Goal: Task Accomplishment & Management: Complete application form

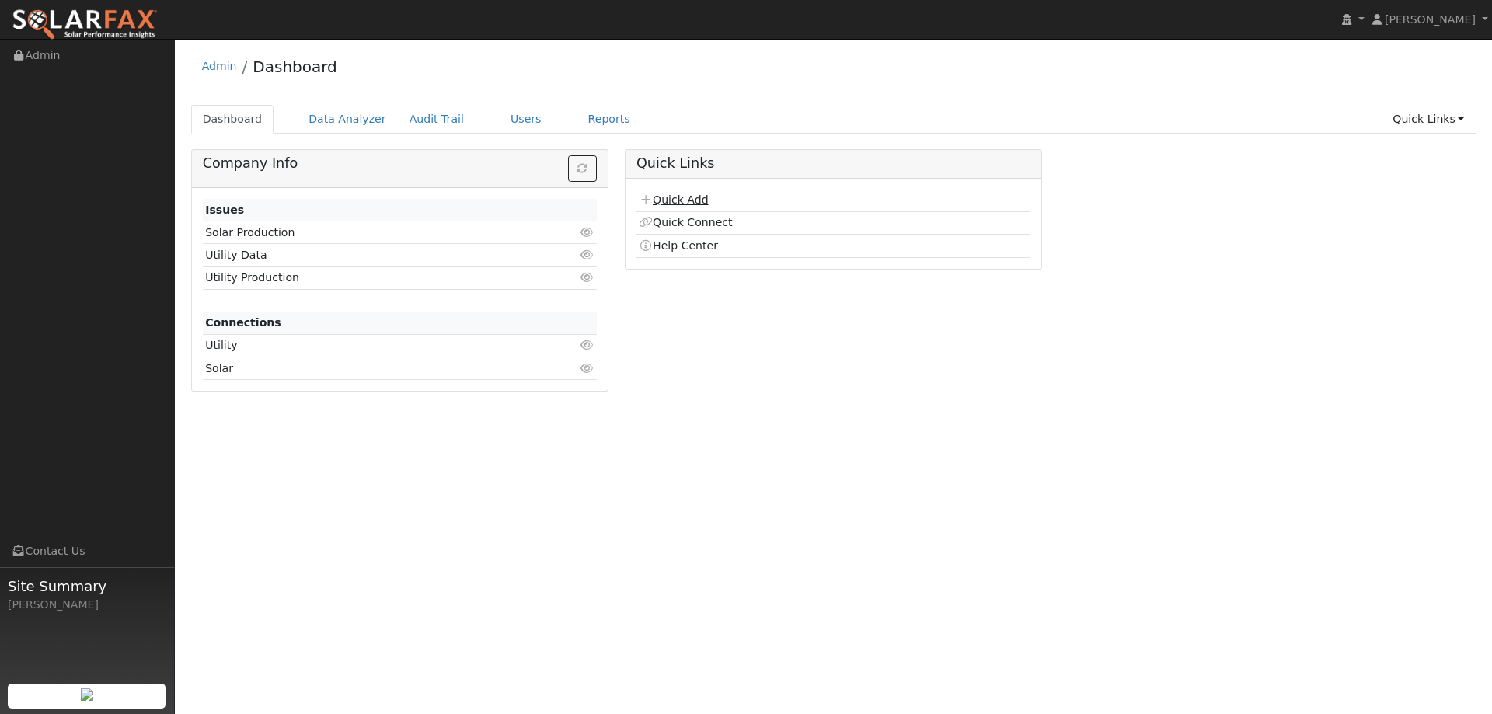
click at [688, 201] on link "Quick Add" at bounding box center [673, 199] width 69 height 12
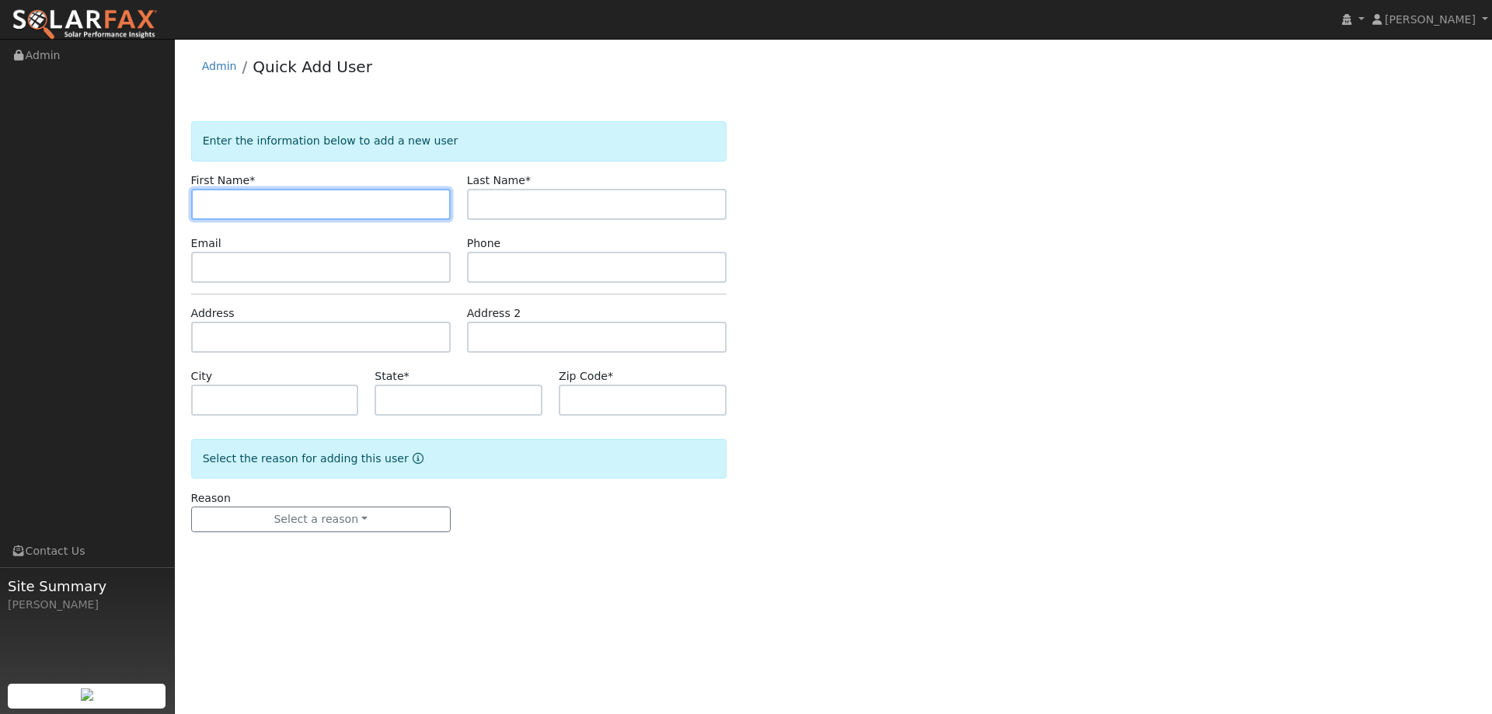
drag, startPoint x: 243, startPoint y: 210, endPoint x: 227, endPoint y: 200, distance: 18.8
click at [242, 208] on input "text" at bounding box center [321, 204] width 260 height 31
paste input "Caesar"
click at [209, 200] on input "Caesar" at bounding box center [321, 204] width 260 height 31
type input "Caesar"
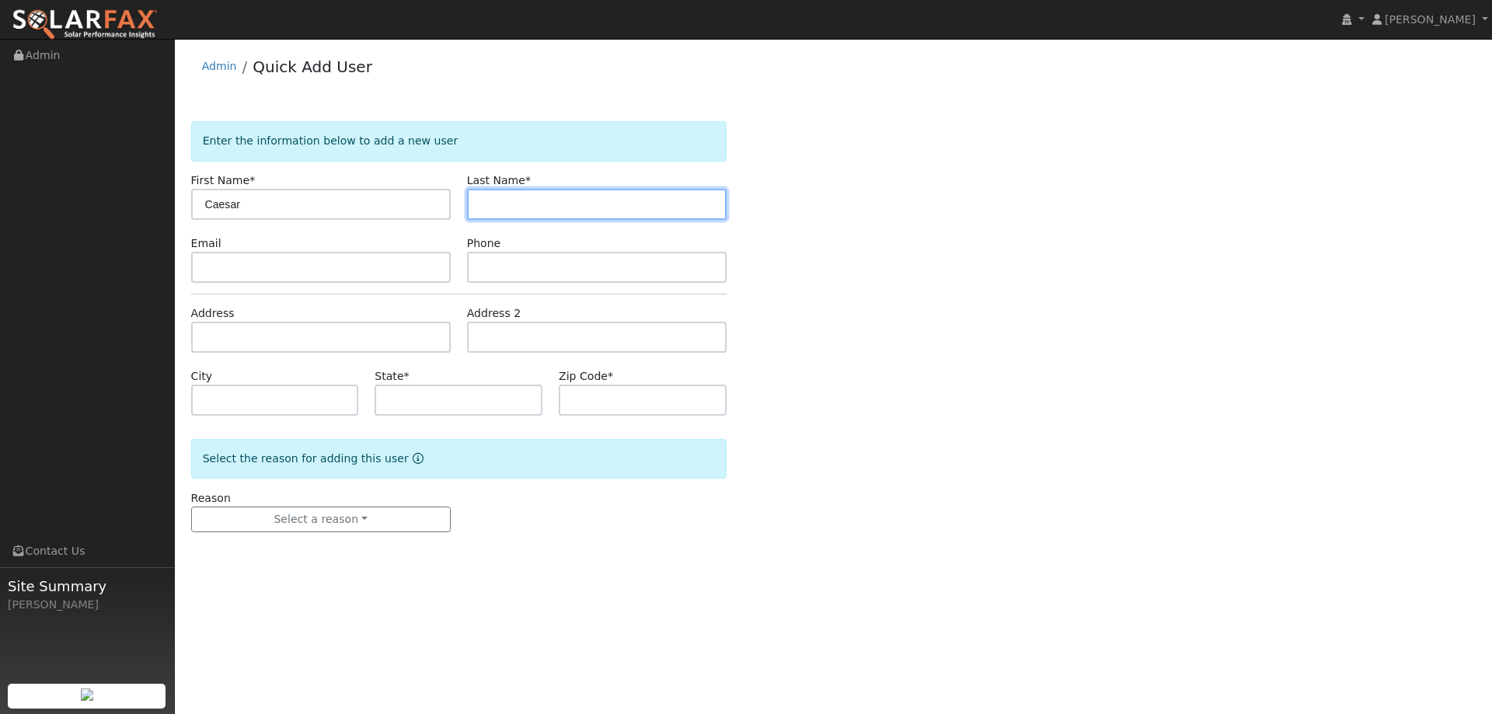
click at [668, 201] on input "text" at bounding box center [597, 204] width 260 height 31
click at [490, 201] on input "text" at bounding box center [597, 204] width 260 height 31
paste input "Choy"
click at [484, 200] on input "Choy" at bounding box center [597, 204] width 260 height 31
type input "Choy"
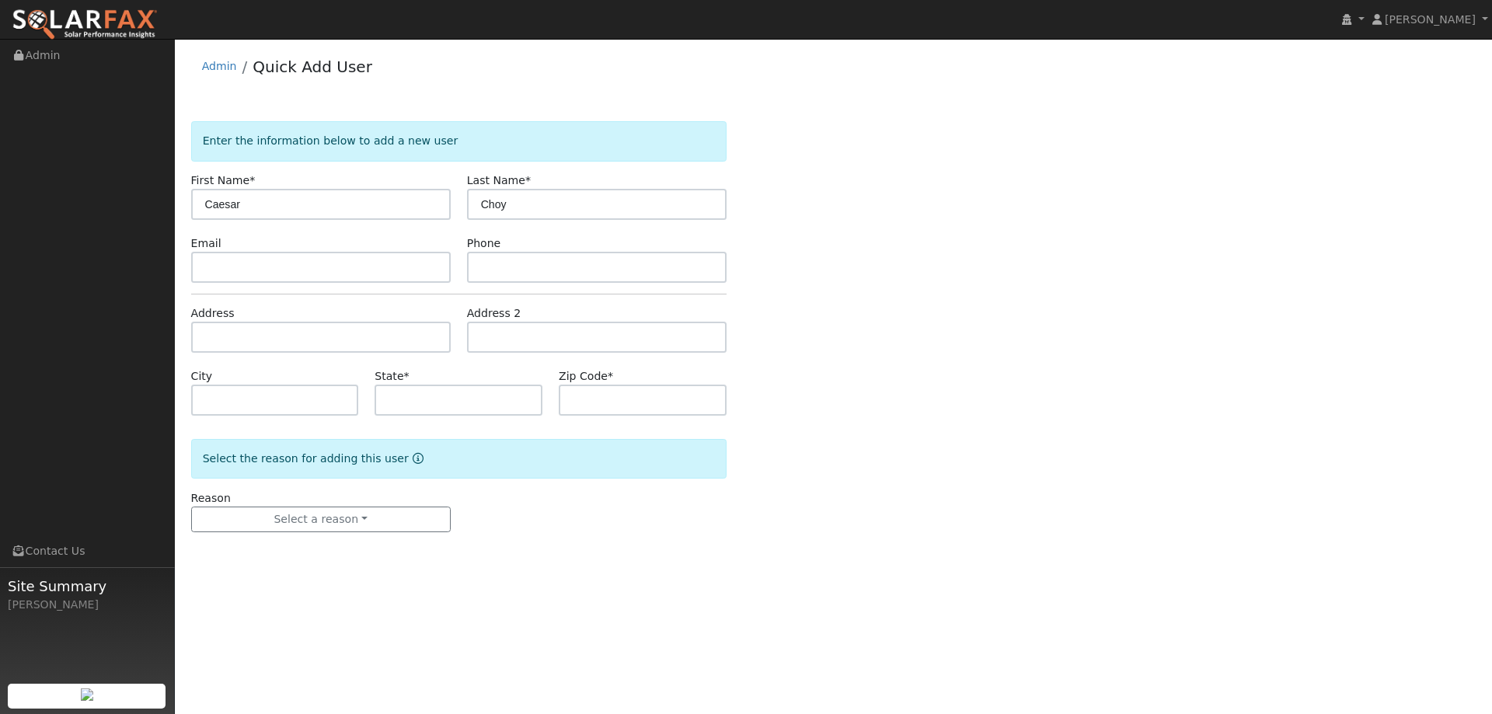
click at [341, 284] on form "Enter the information below to add a new user First Name * [PERSON_NAME] Last N…" at bounding box center [458, 342] width 535 height 442
click at [313, 277] on input "text" at bounding box center [321, 267] width 260 height 31
click at [236, 276] on input "text" at bounding box center [321, 267] width 260 height 31
paste input "[EMAIL_ADDRESS][DOMAIN_NAME]"
type input "[EMAIL_ADDRESS][DOMAIN_NAME]"
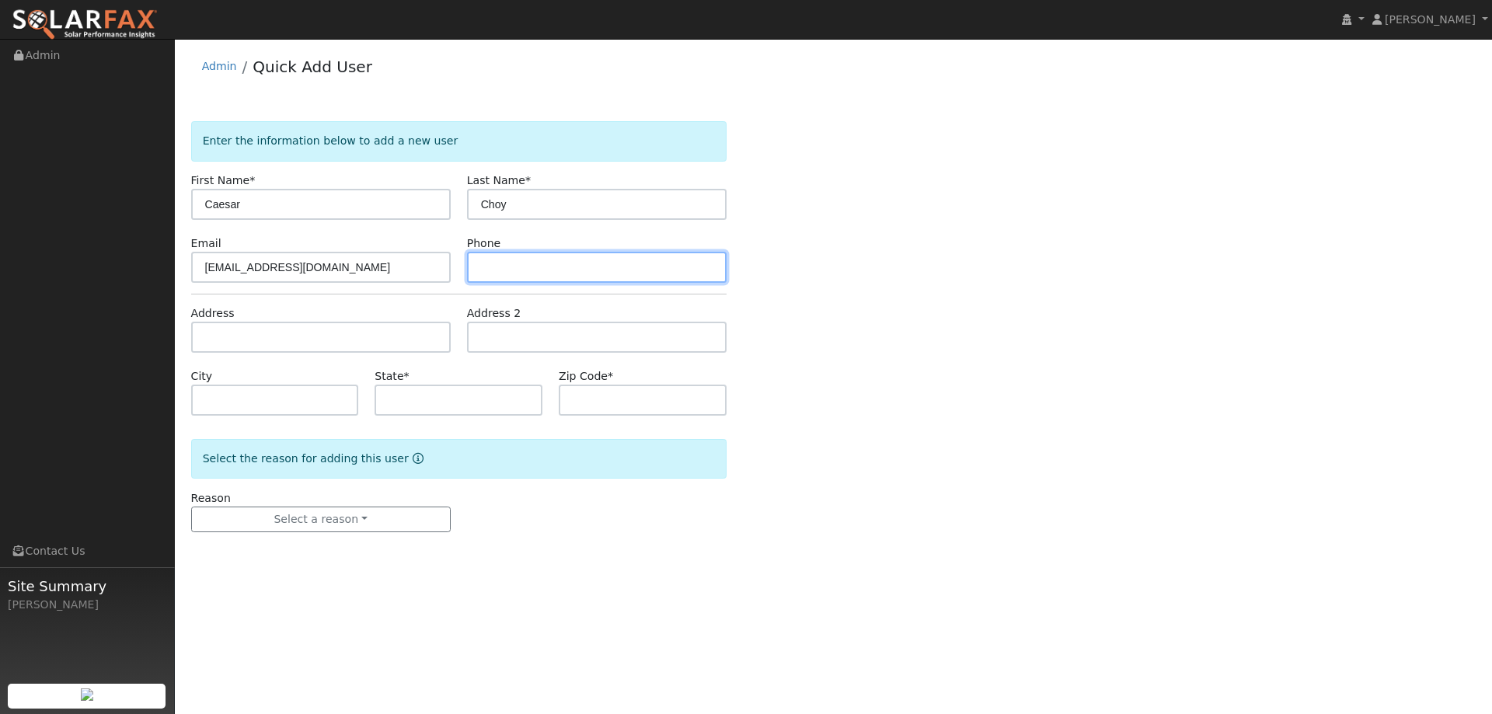
click at [507, 274] on input "text" at bounding box center [597, 267] width 260 height 31
click at [512, 269] on input "text" at bounding box center [597, 267] width 260 height 31
paste input "[PHONE_NUMBER]"
click at [483, 265] on input "[PHONE_NUMBER]" at bounding box center [597, 267] width 260 height 31
type input "[PHONE_NUMBER]"
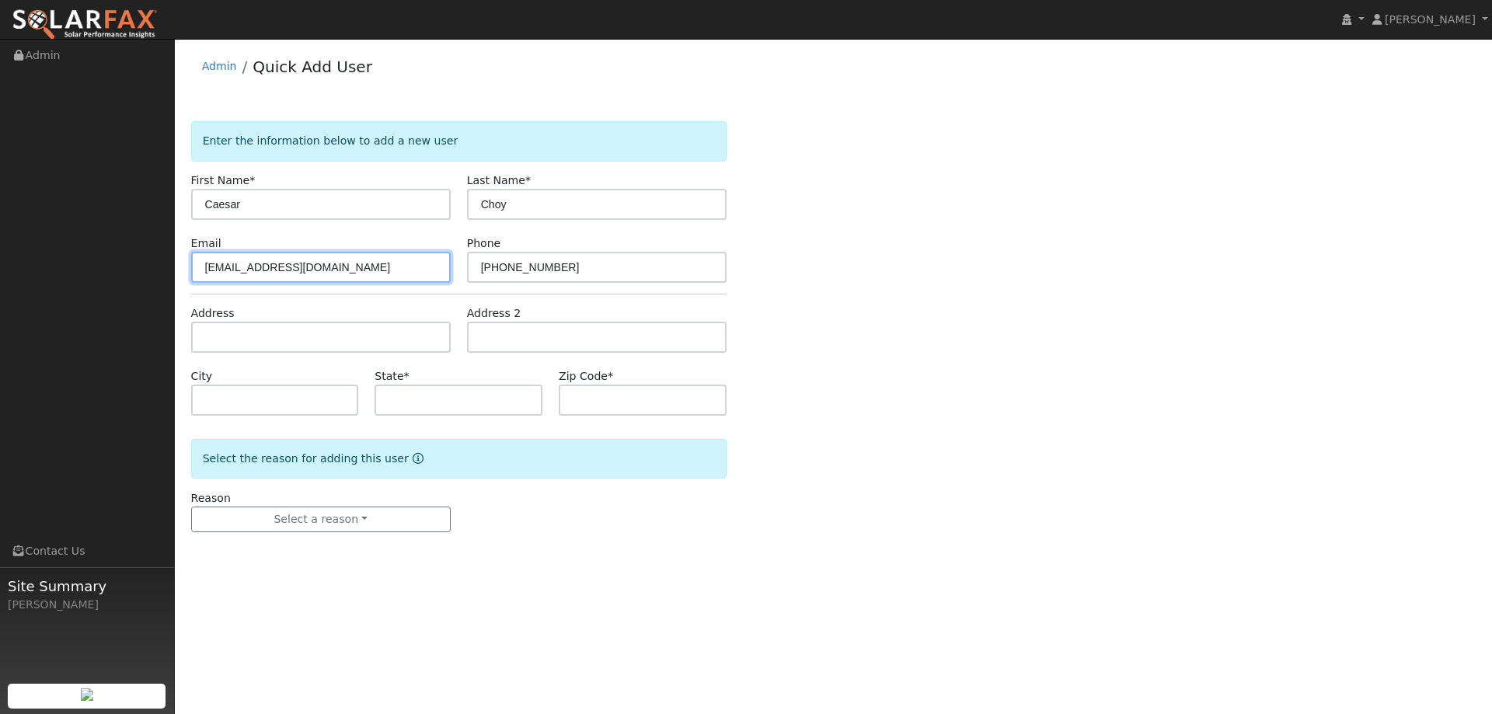
click at [204, 270] on input "[EMAIL_ADDRESS][DOMAIN_NAME]" at bounding box center [321, 267] width 260 height 31
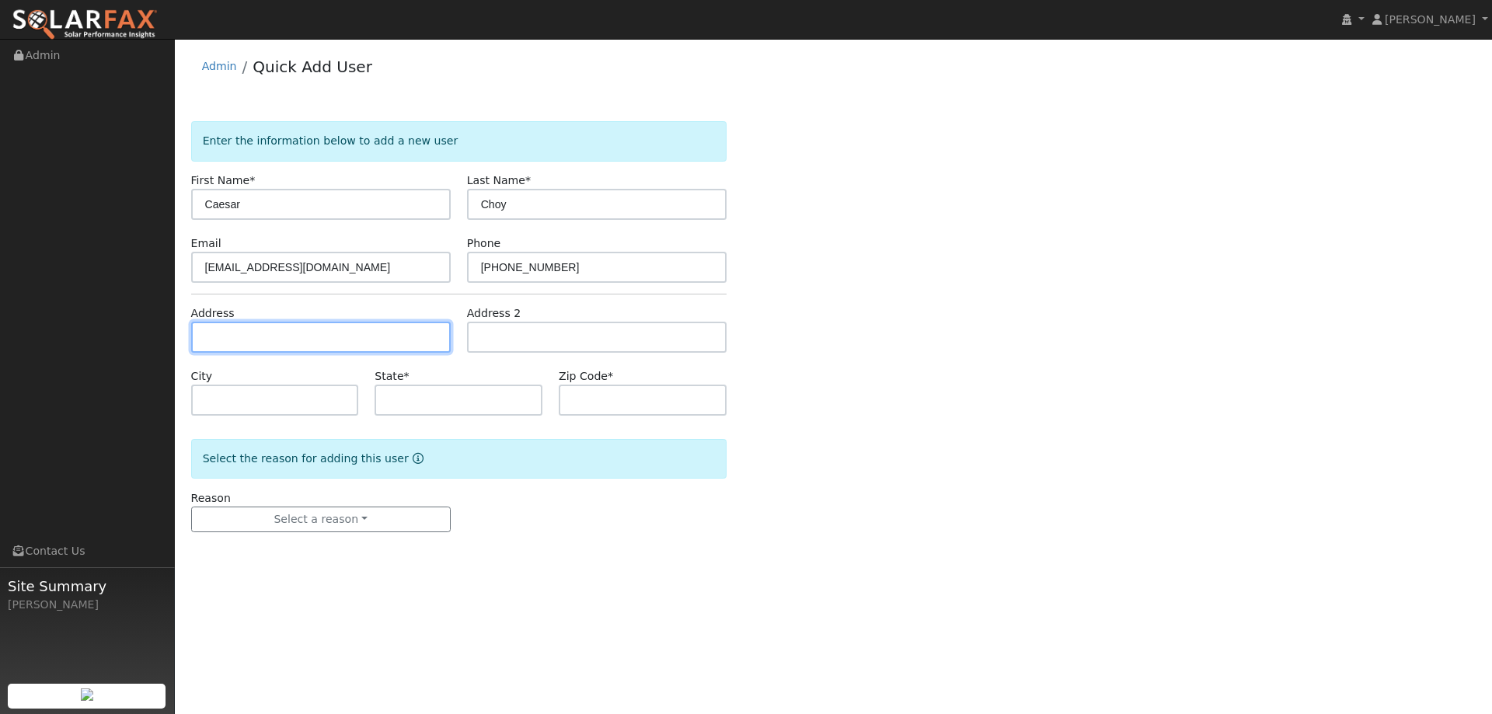
click at [248, 335] on input "text" at bounding box center [321, 337] width 260 height 31
click at [239, 333] on input "text" at bounding box center [321, 337] width 260 height 31
paste input "[STREET_ADDRESS]"
type input "[STREET_ADDRESS]"
type input "[GEOGRAPHIC_DATA]"
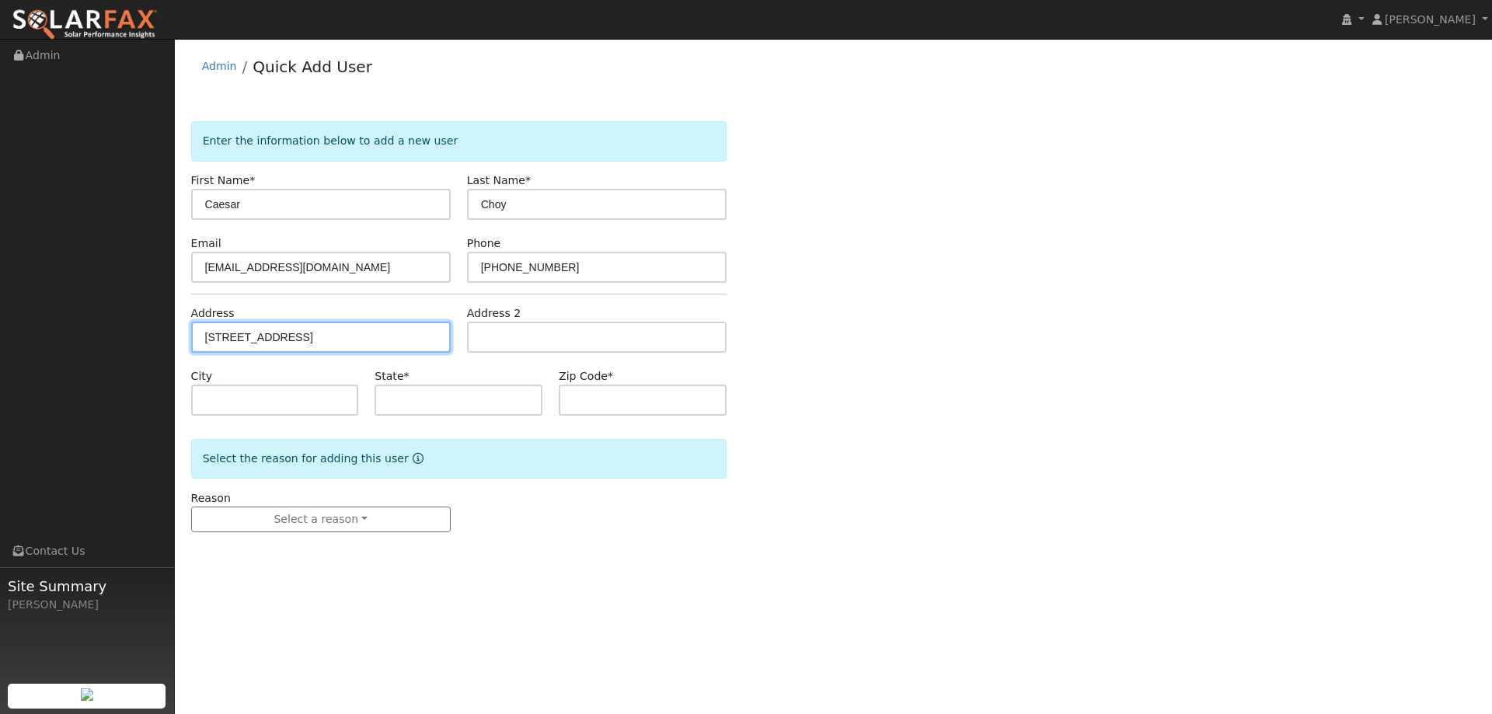
type input "CA"
type input "94803"
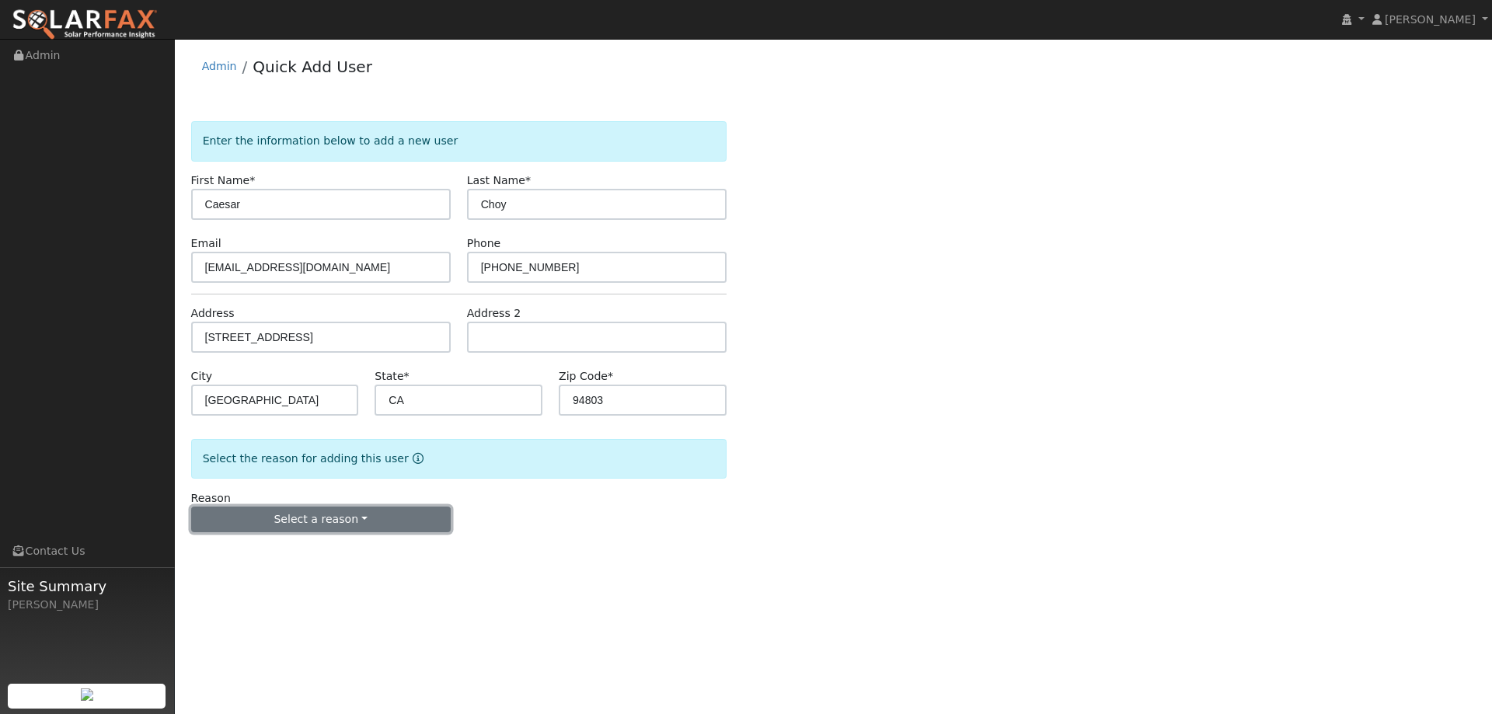
click at [319, 514] on button "Select a reason" at bounding box center [321, 520] width 260 height 26
click at [307, 552] on link "New lead" at bounding box center [278, 552] width 172 height 22
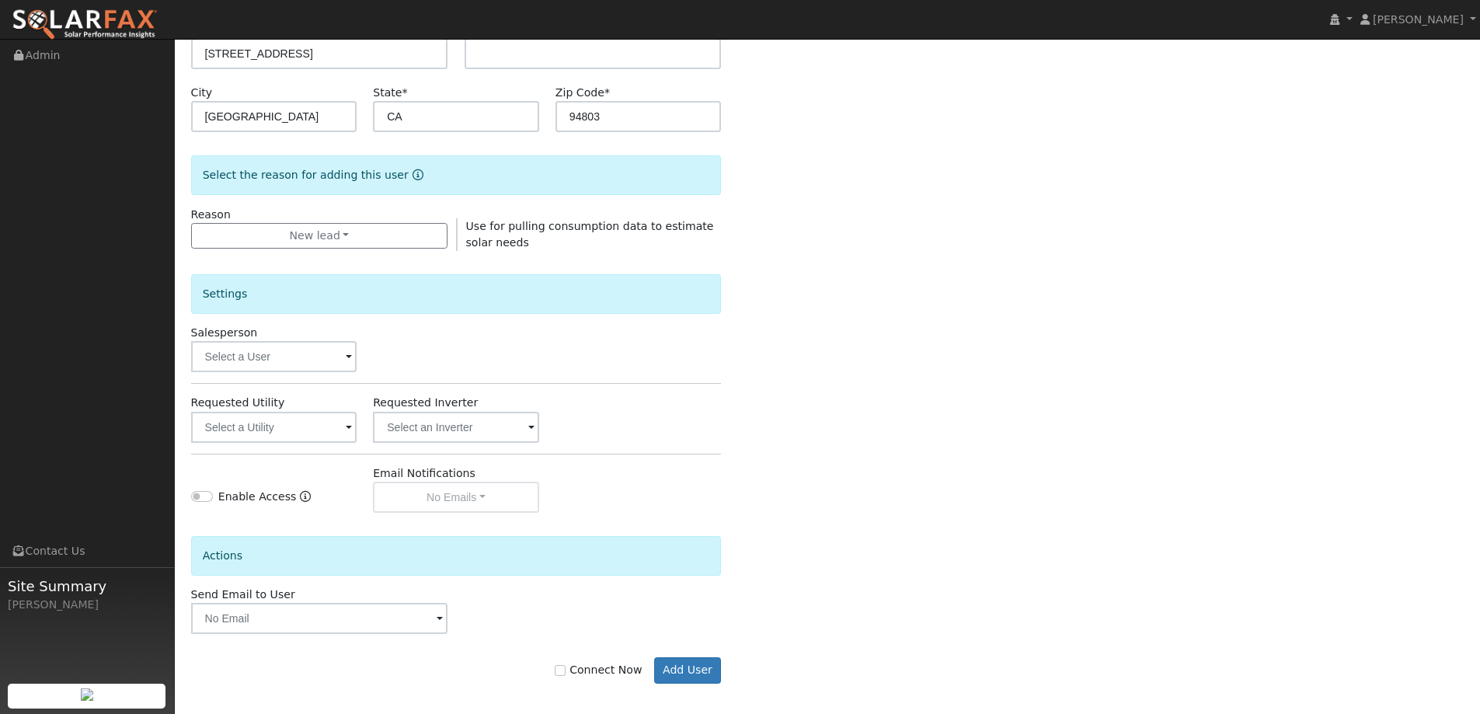
scroll to position [292, 0]
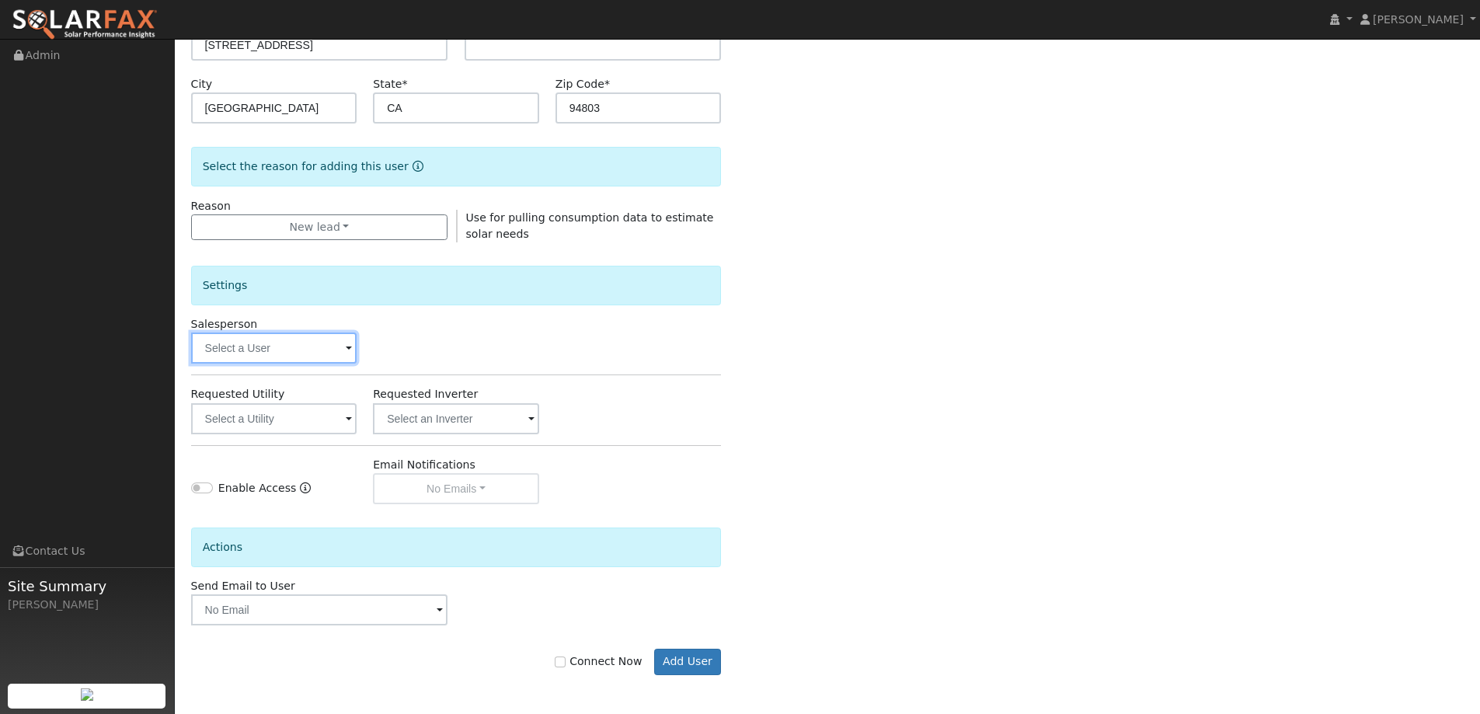
click at [303, 358] on input "text" at bounding box center [274, 348] width 166 height 31
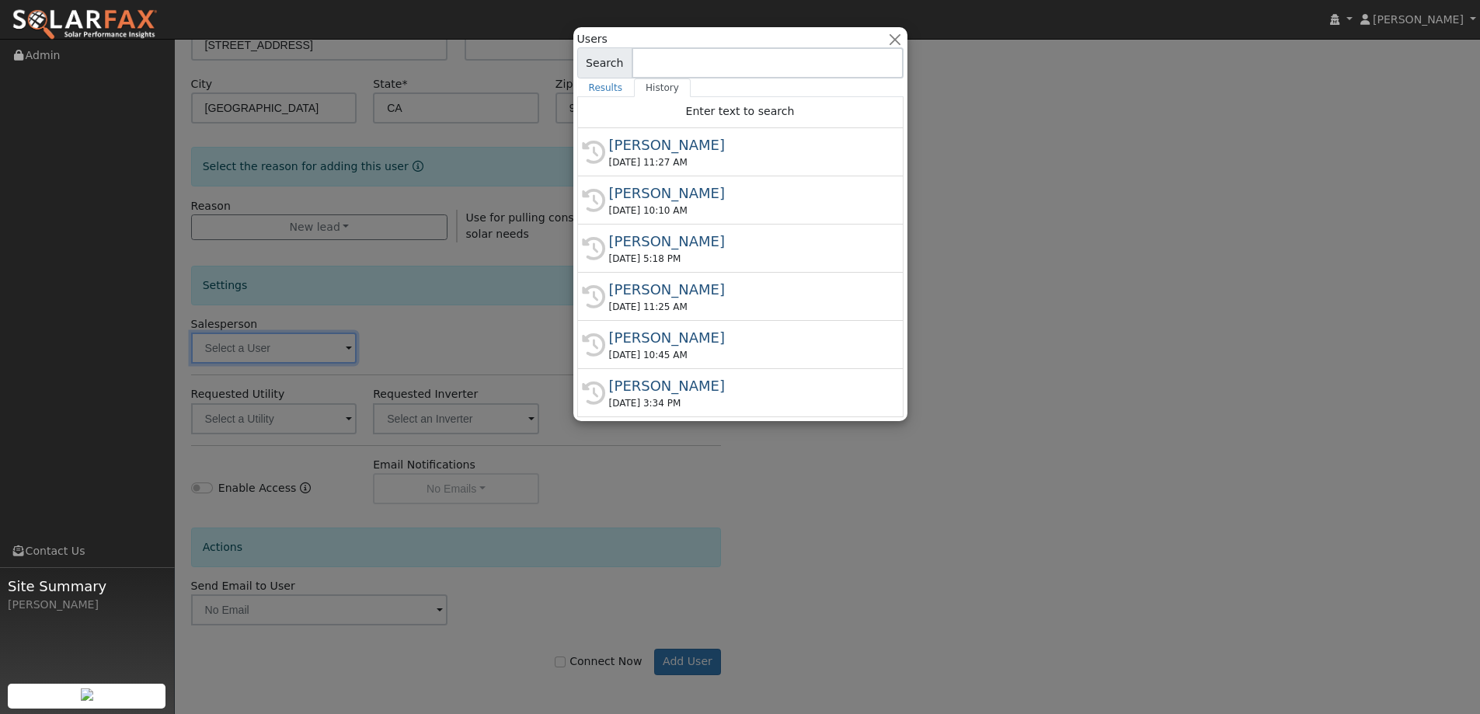
click at [723, 279] on div "History [PERSON_NAME] [DATE] 11:25 AM" at bounding box center [740, 297] width 326 height 48
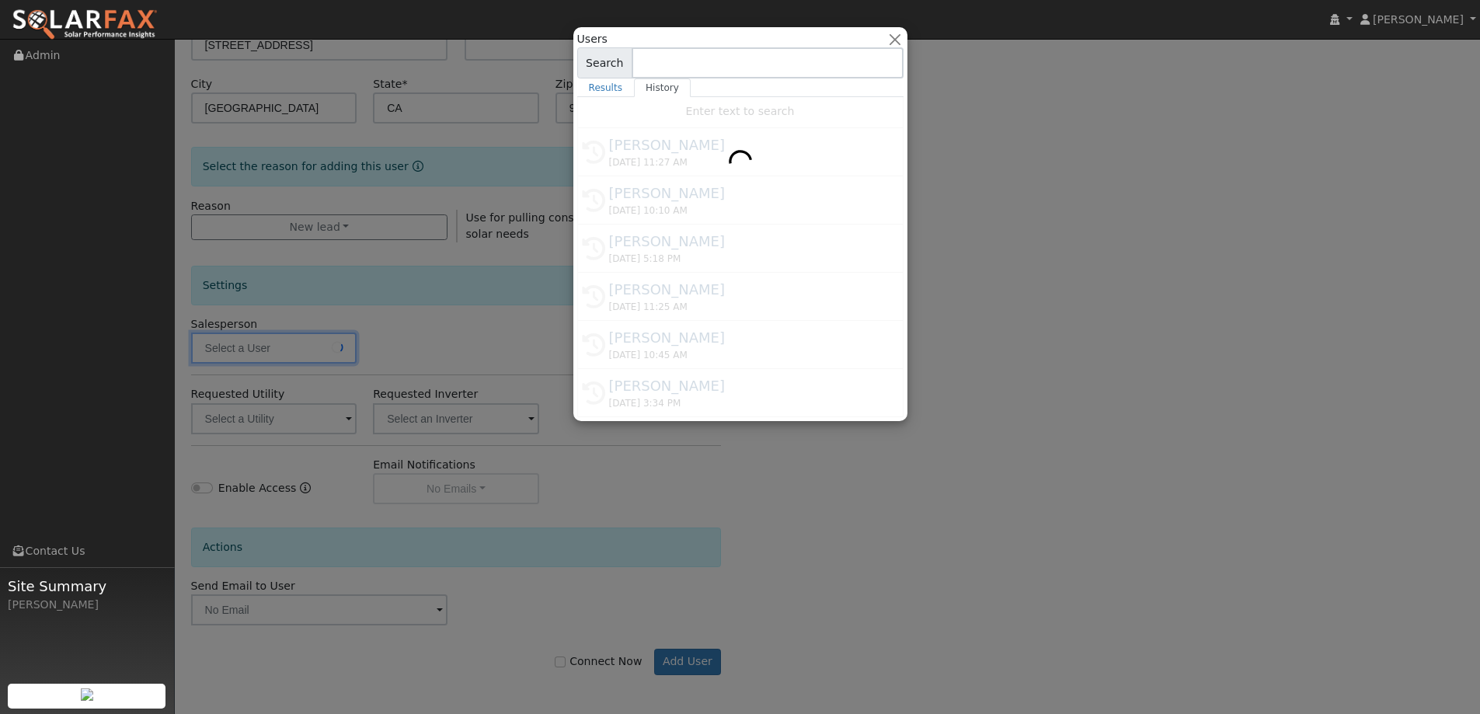
type input "[PERSON_NAME]"
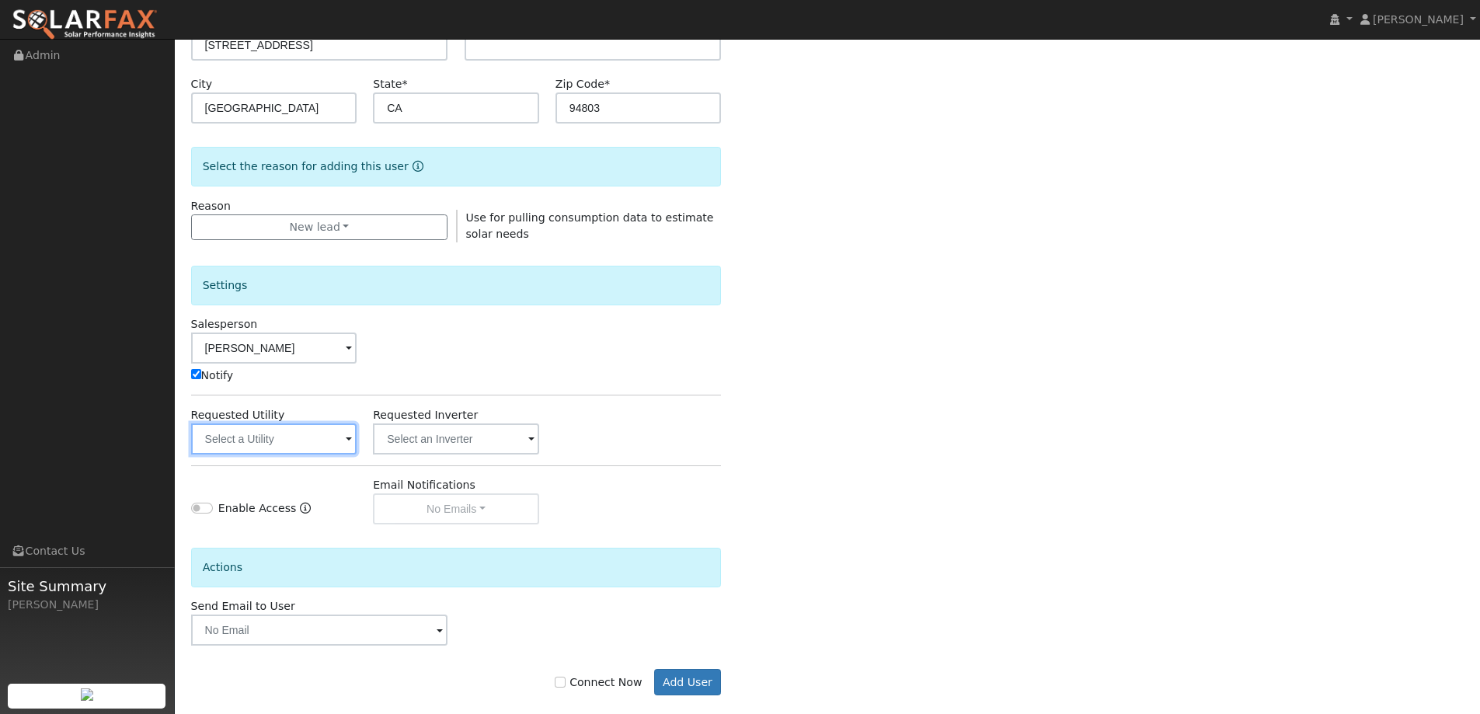
click at [322, 445] on input "text" at bounding box center [274, 439] width 166 height 31
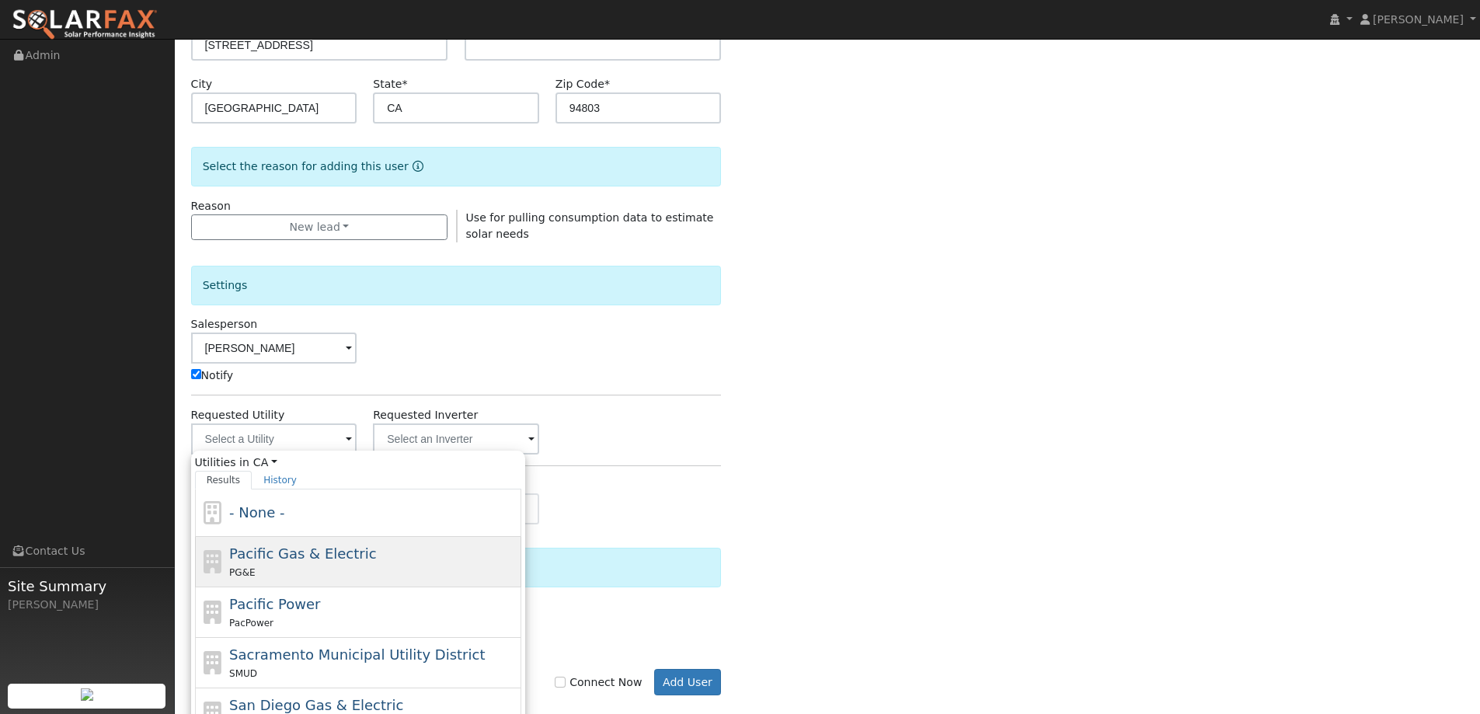
click at [365, 553] on div "Pacific Gas & Electric PG&E" at bounding box center [373, 561] width 288 height 37
type input "Pacific Gas & Electric"
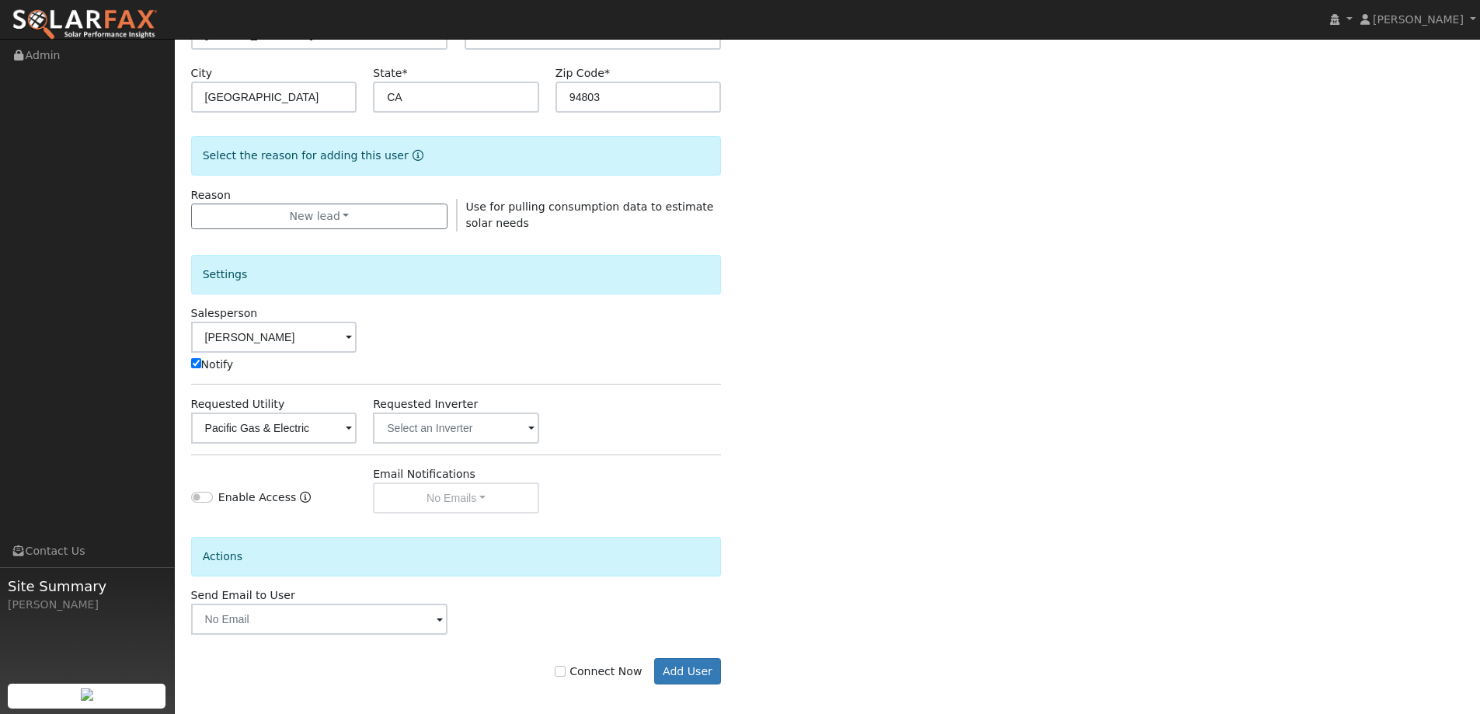
scroll to position [312, 0]
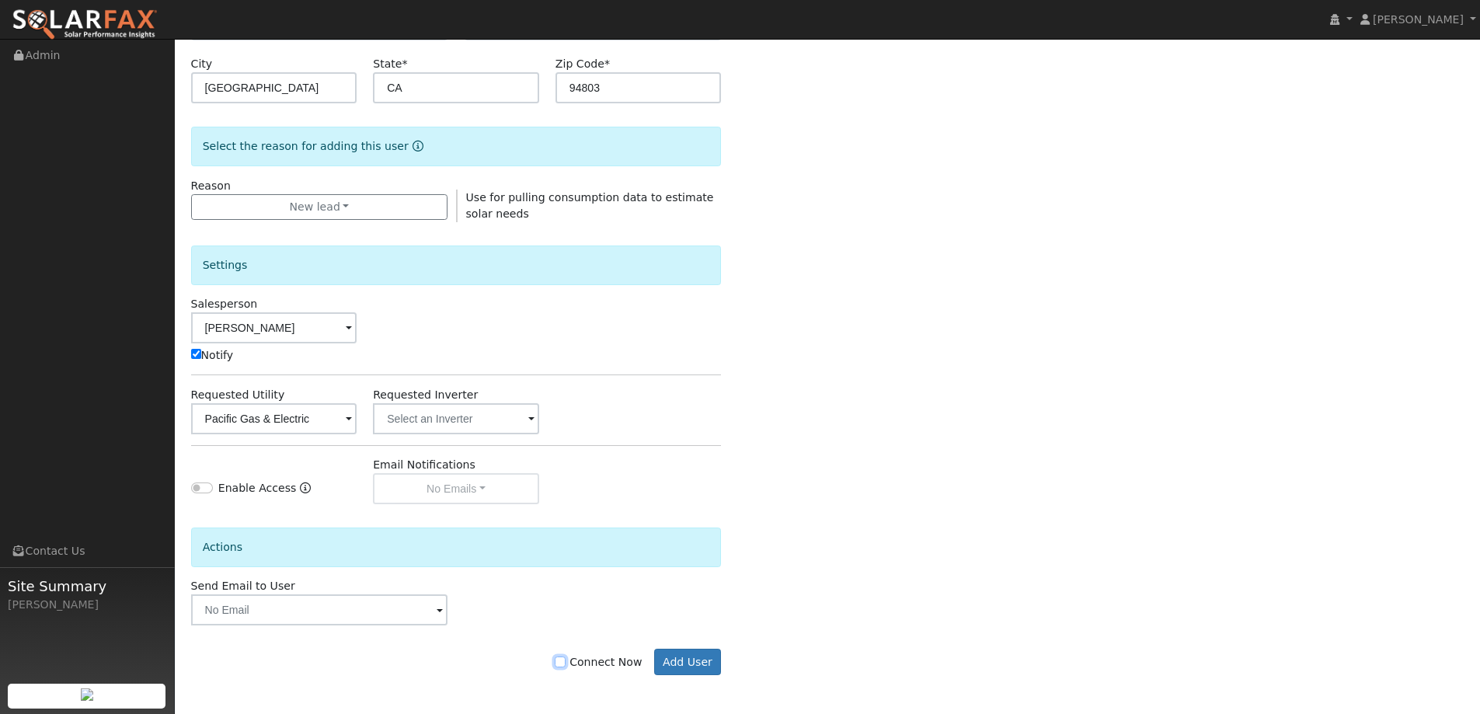
click at [566, 660] on input "Connect Now" at bounding box center [560, 662] width 11 height 11
checkbox input "true"
click at [713, 653] on button "Add User" at bounding box center [688, 662] width 68 height 26
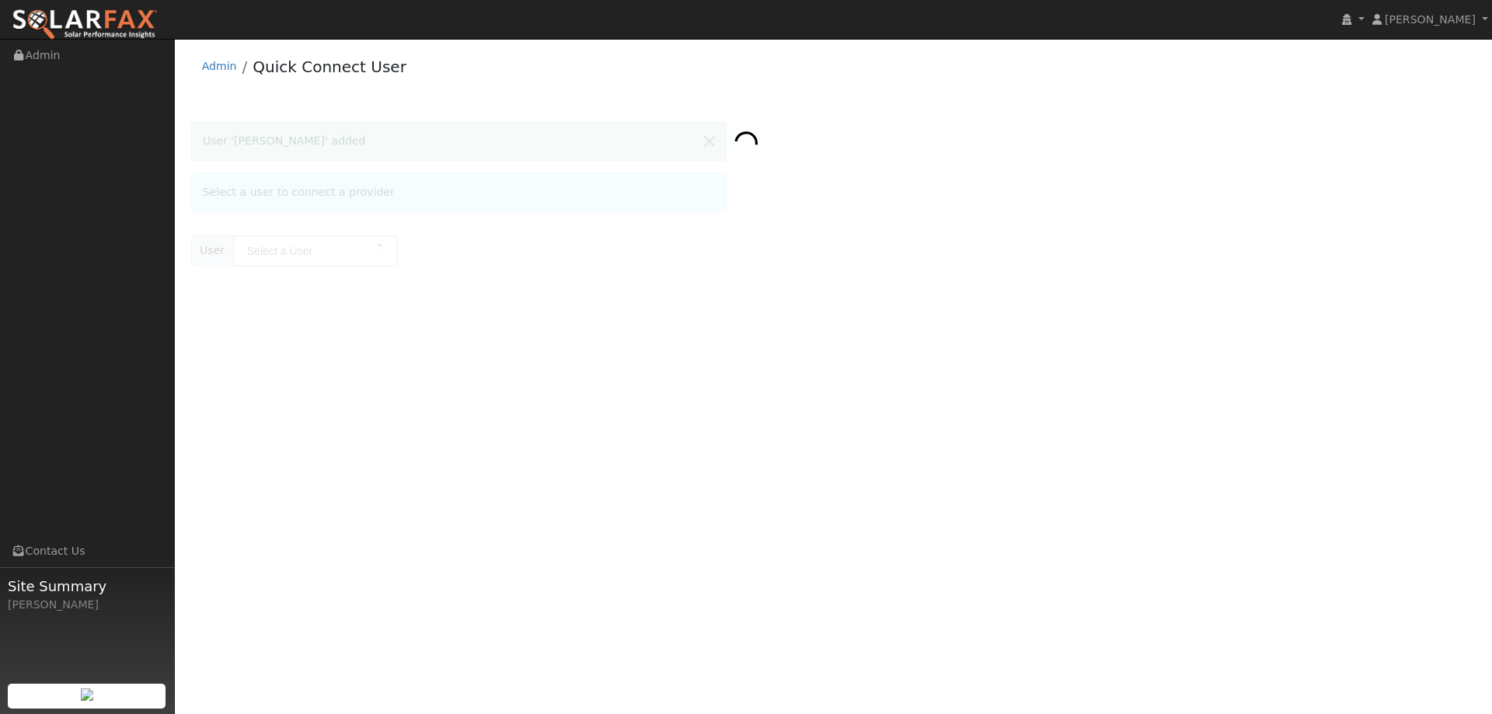
type input "[PERSON_NAME]"
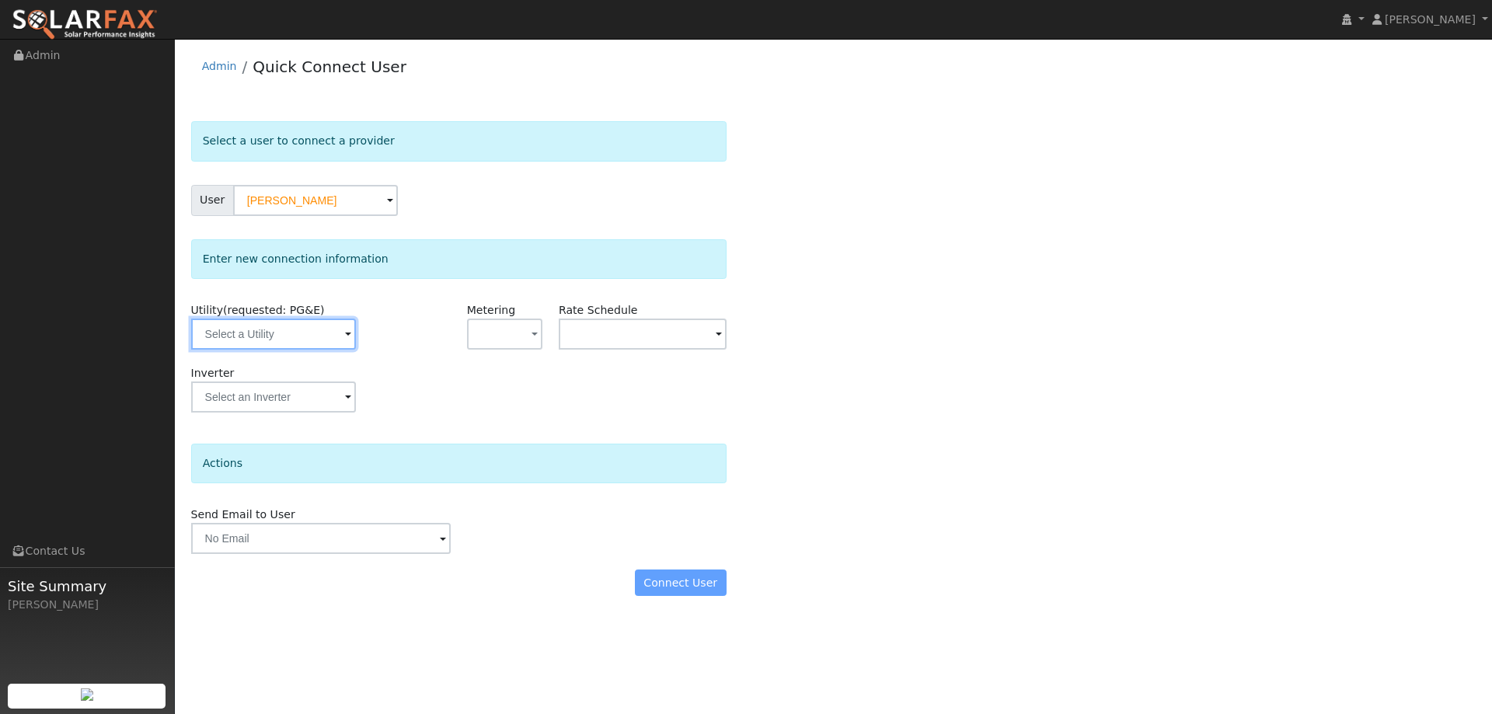
click at [266, 338] on input "text" at bounding box center [273, 334] width 165 height 31
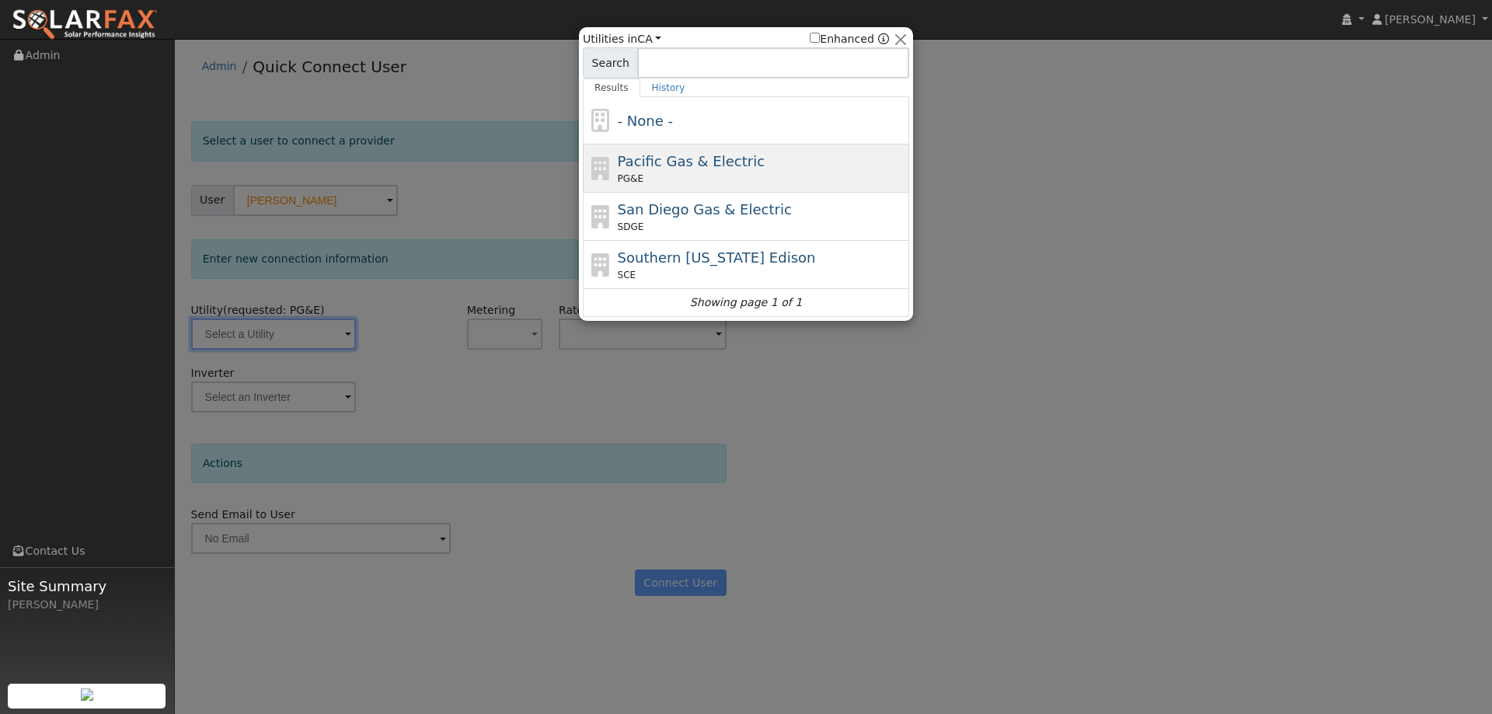
click at [672, 171] on div "Pacific Gas & Electric PG&E" at bounding box center [762, 168] width 288 height 35
type input "PG&E"
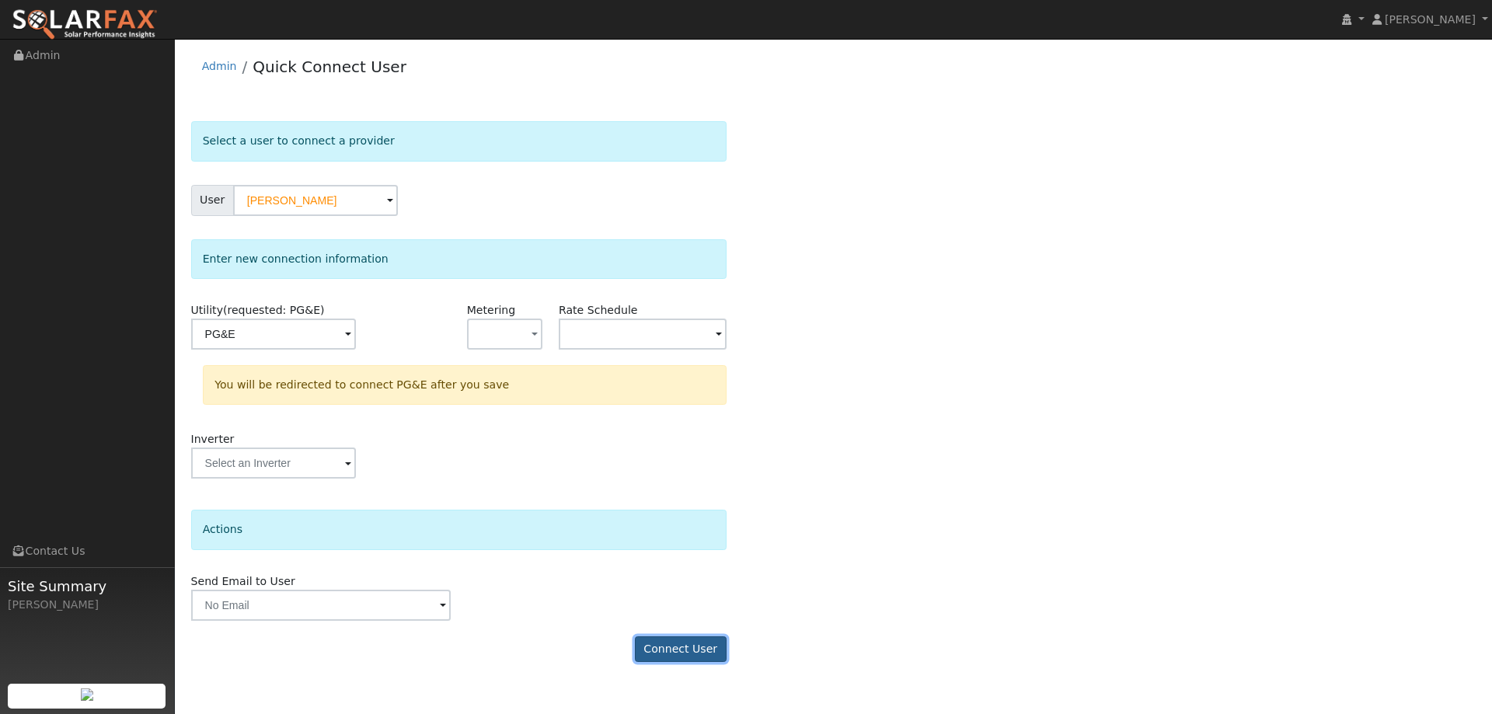
click at [676, 652] on button "Connect User" at bounding box center [681, 649] width 92 height 26
